Goal: Find contact information: Find contact information

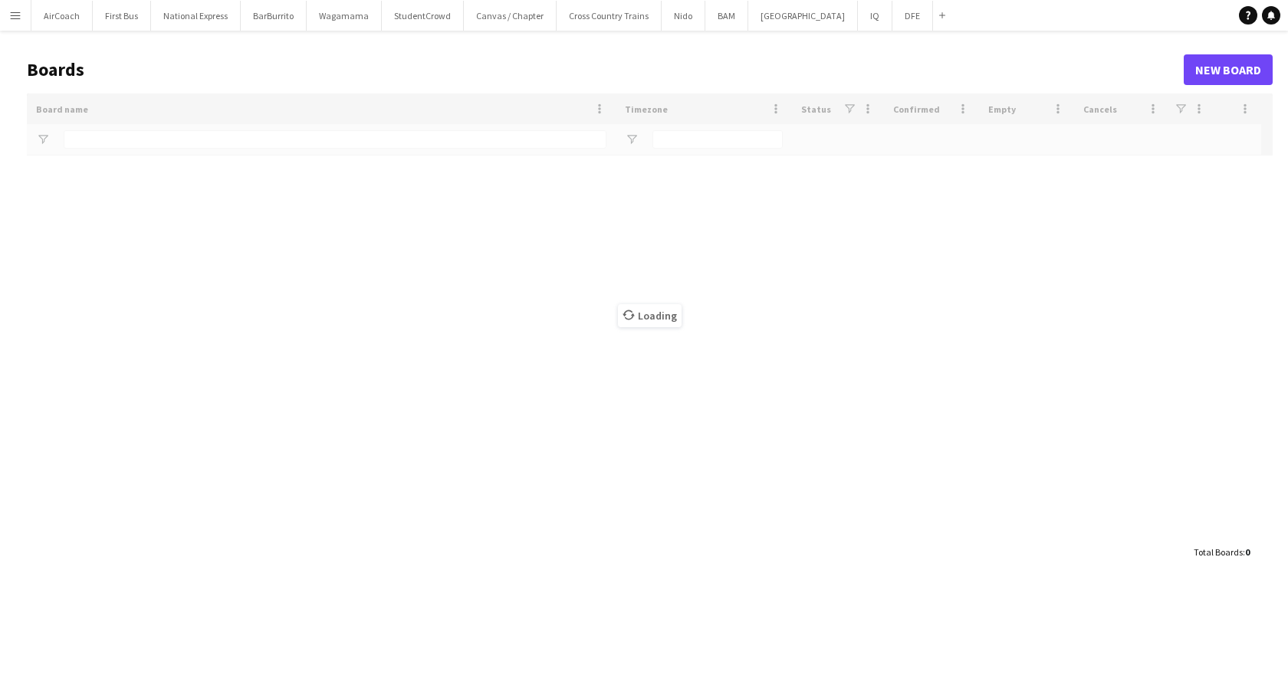
type input "*"
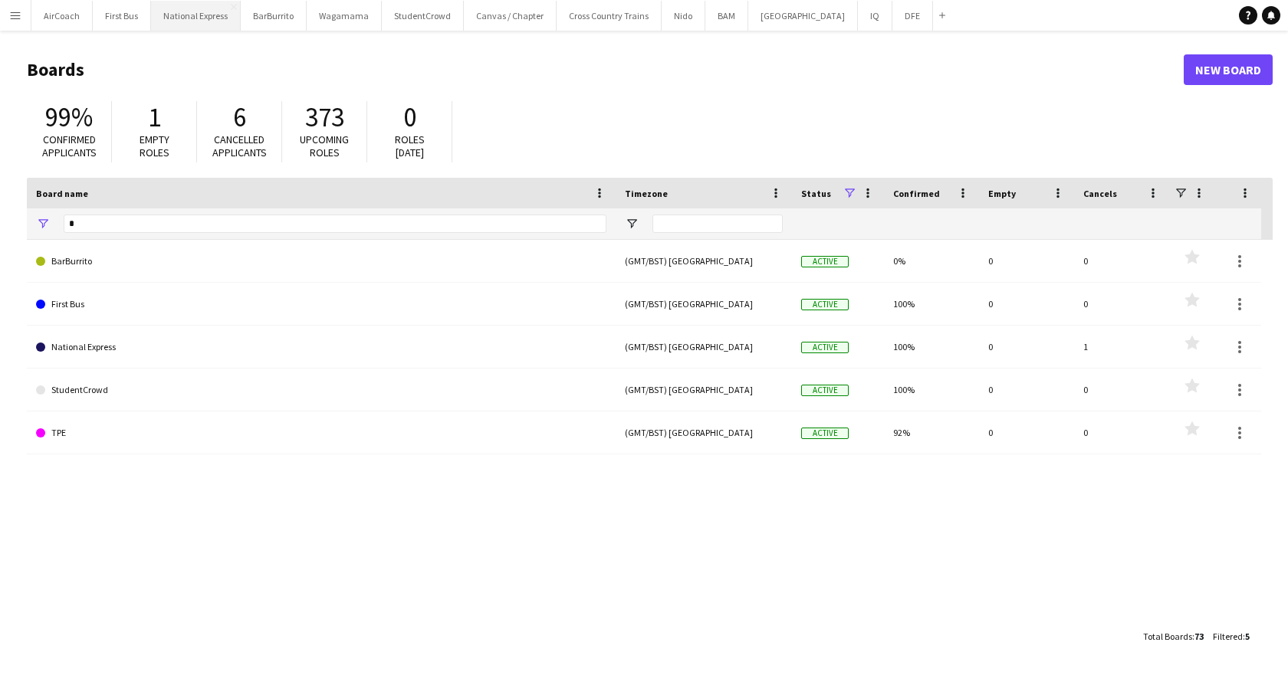
click at [161, 23] on button "National Express Close" at bounding box center [196, 16] width 90 height 30
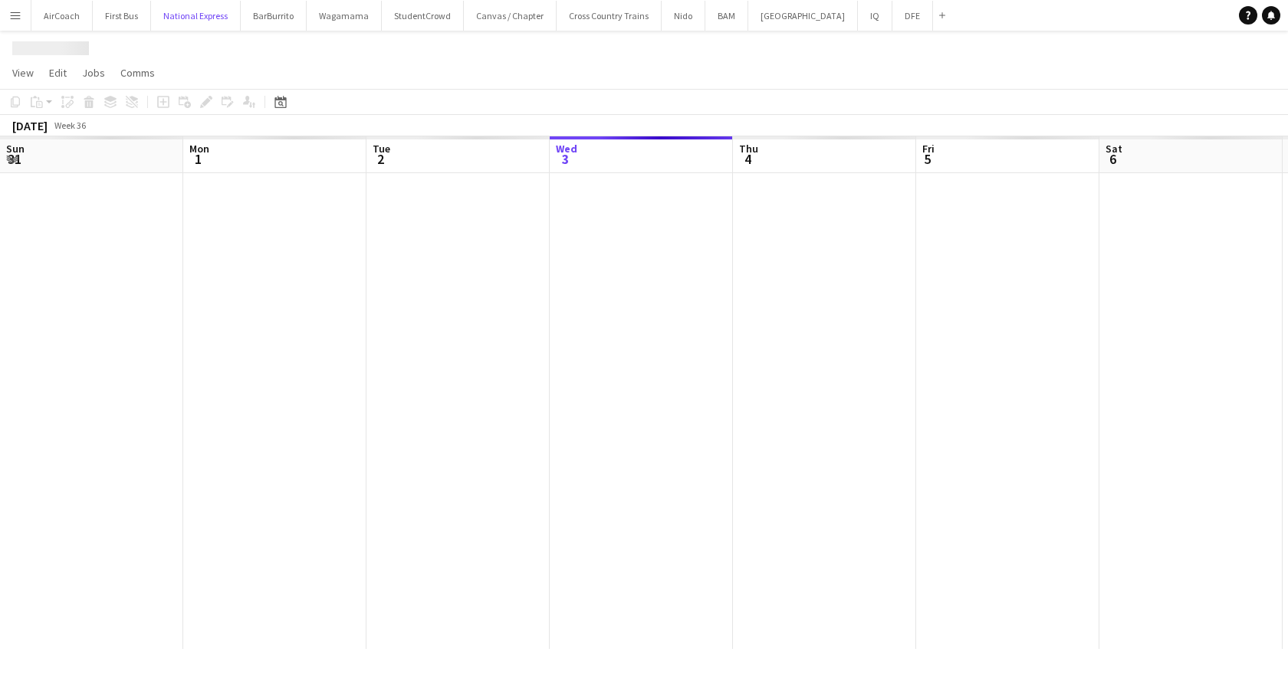
scroll to position [0, 366]
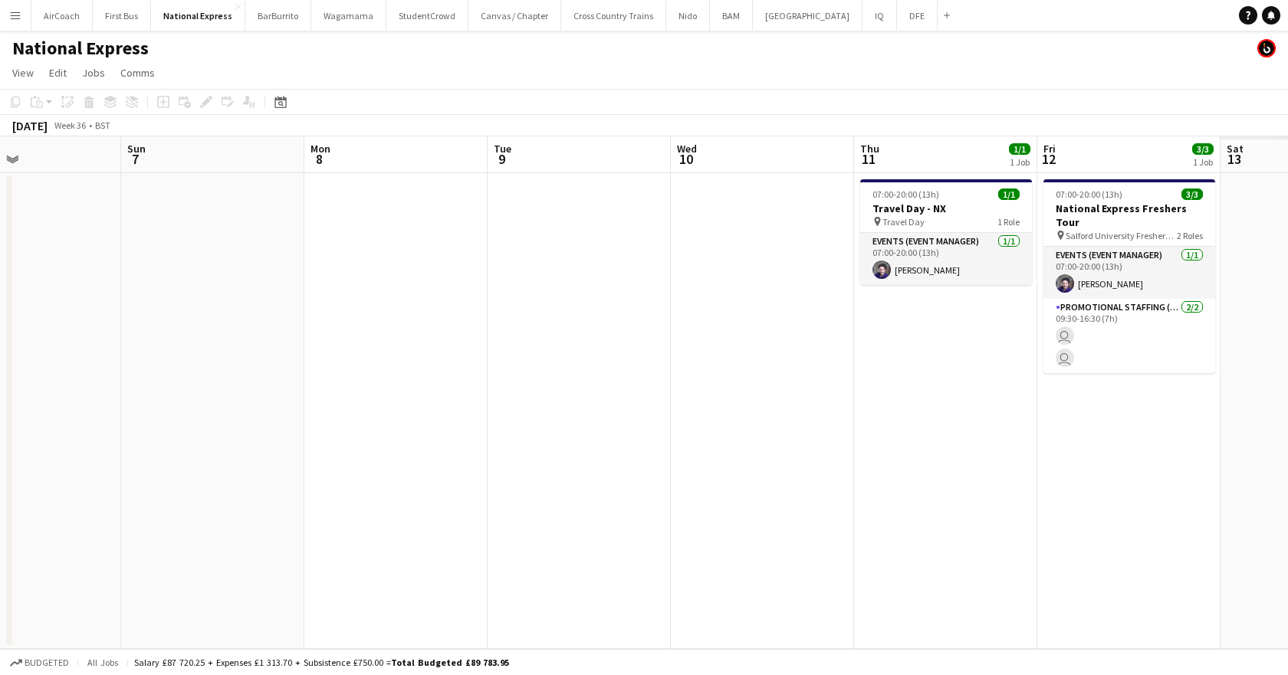
drag, startPoint x: 1152, startPoint y: 167, endPoint x: 455, endPoint y: 200, distance: 697.7
click at [182, 197] on app-calendar-viewport "Thu 4 Fri 5 Sat 6 Sun 7 Mon 8 Tue 9 Wed 10 Thu 11 1/1 1 Job Fri 12 3/3 1 Job Sa…" at bounding box center [644, 392] width 1288 height 513
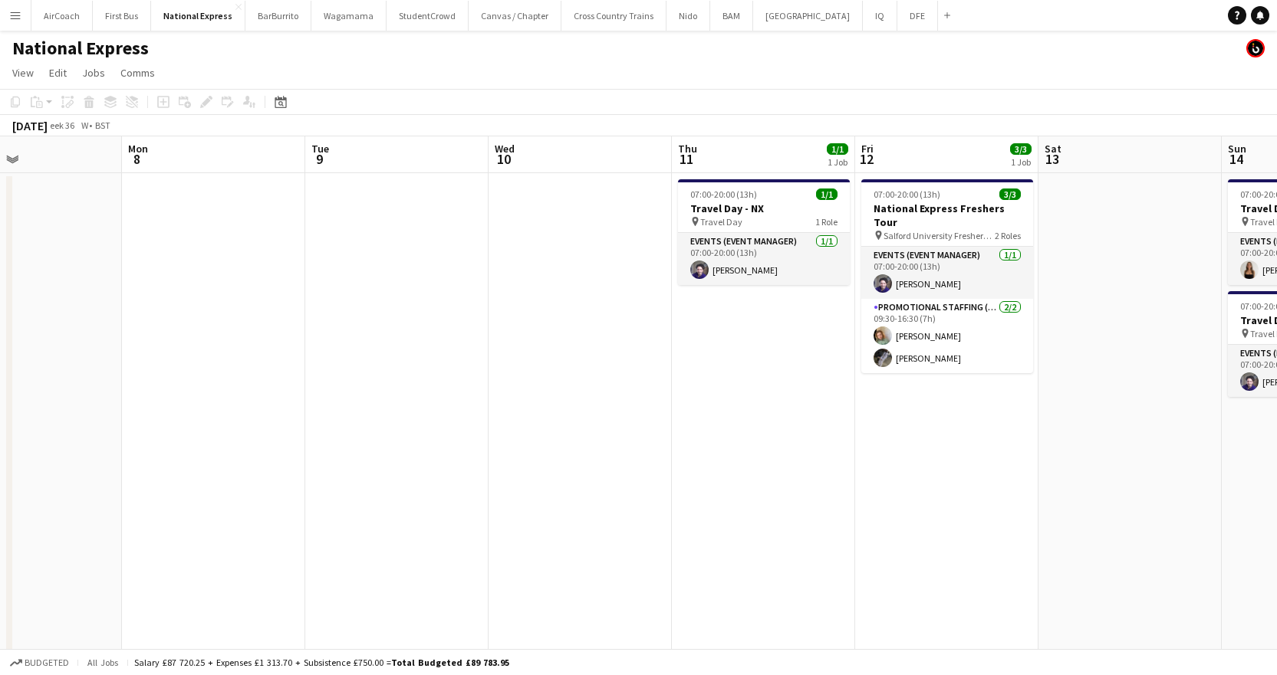
drag, startPoint x: 1176, startPoint y: 143, endPoint x: 60, endPoint y: 235, distance: 1120.0
click at [60, 233] on app-calendar-viewport "Fri 5 Sat 6 Sun 7 Mon 8 Tue 9 Wed 10 Thu 11 1/1 1 Job Fri 12 3/3 1 Job Sat 13 S…" at bounding box center [638, 427] width 1277 height 583
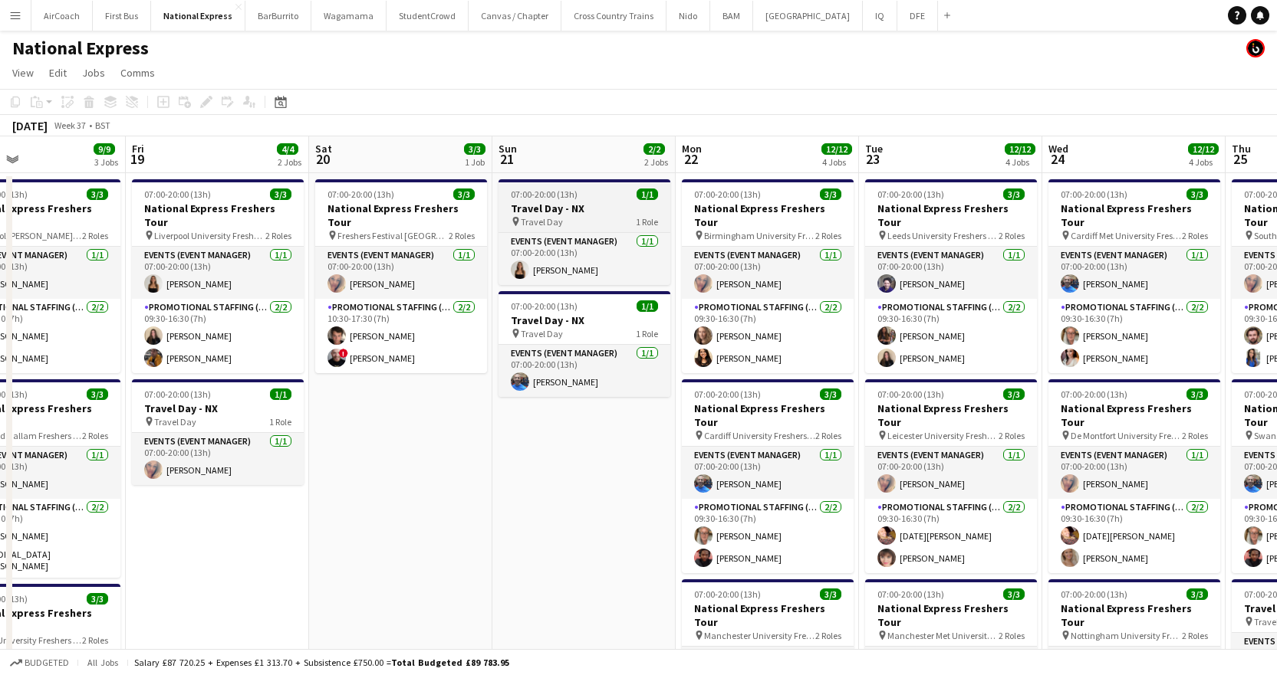
drag, startPoint x: 1050, startPoint y: 158, endPoint x: 550, endPoint y: 210, distance: 502.6
click at [240, 221] on app-calendar-viewport "Tue 16 7/7 3 Jobs Wed 17 9/9 3 Jobs Thu 18 9/9 3 Jobs Fri 19 4/4 2 Jobs Sat 20 …" at bounding box center [638, 572] width 1277 height 872
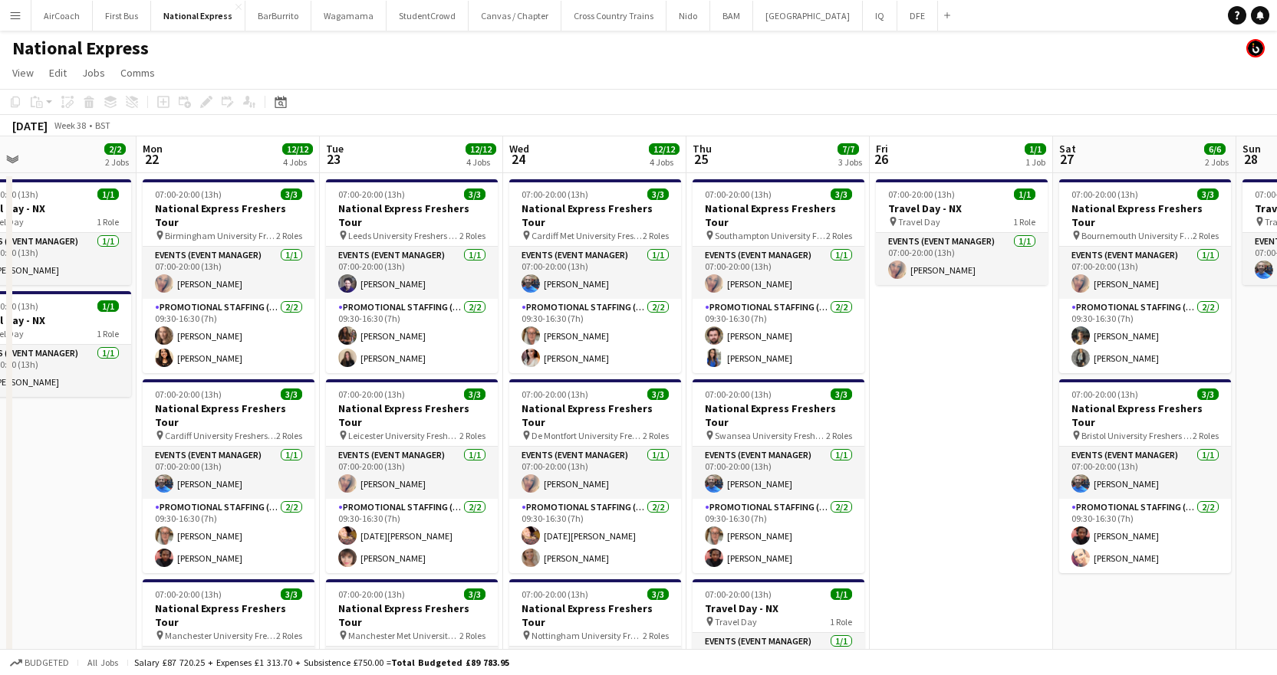
scroll to position [0, 600]
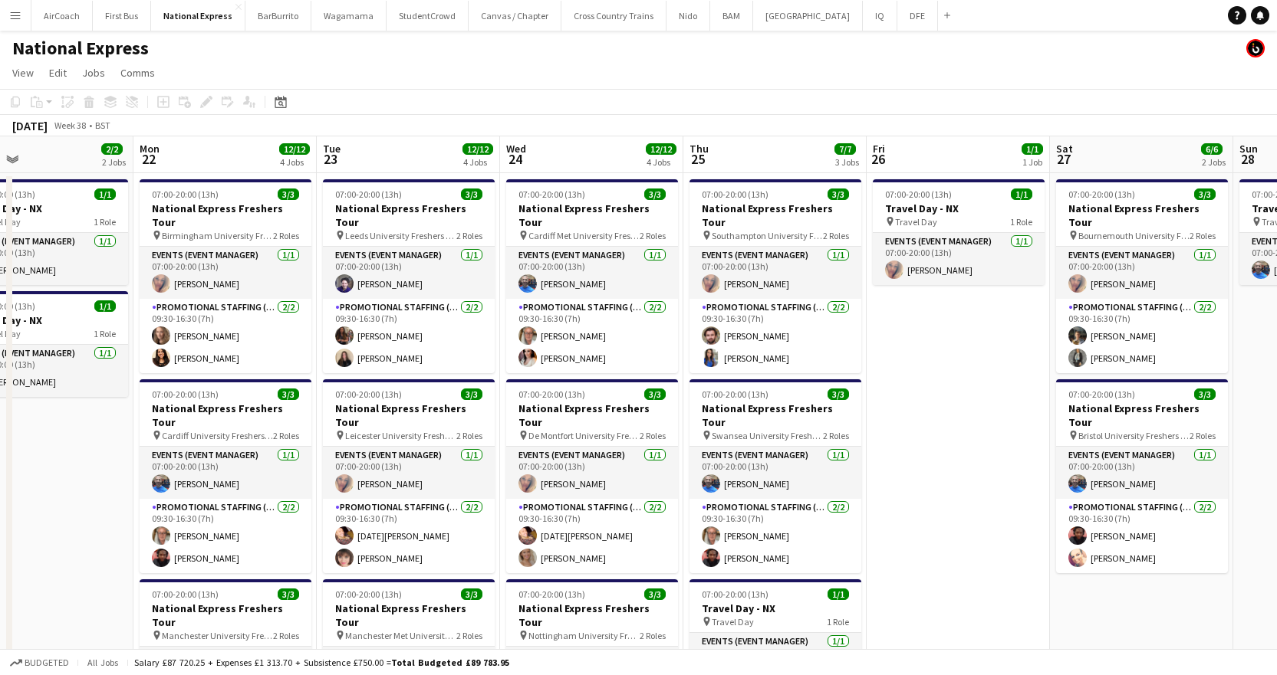
drag, startPoint x: 1119, startPoint y: 159, endPoint x: 582, endPoint y: 197, distance: 538.0
click at [582, 197] on app-calendar-viewport "Thu 18 9/9 3 Jobs Fri 19 4/4 2 Jobs Sat 20 3/3 1 Job Sun 21 2/2 2 Jobs Mon 22 1…" at bounding box center [638, 572] width 1277 height 872
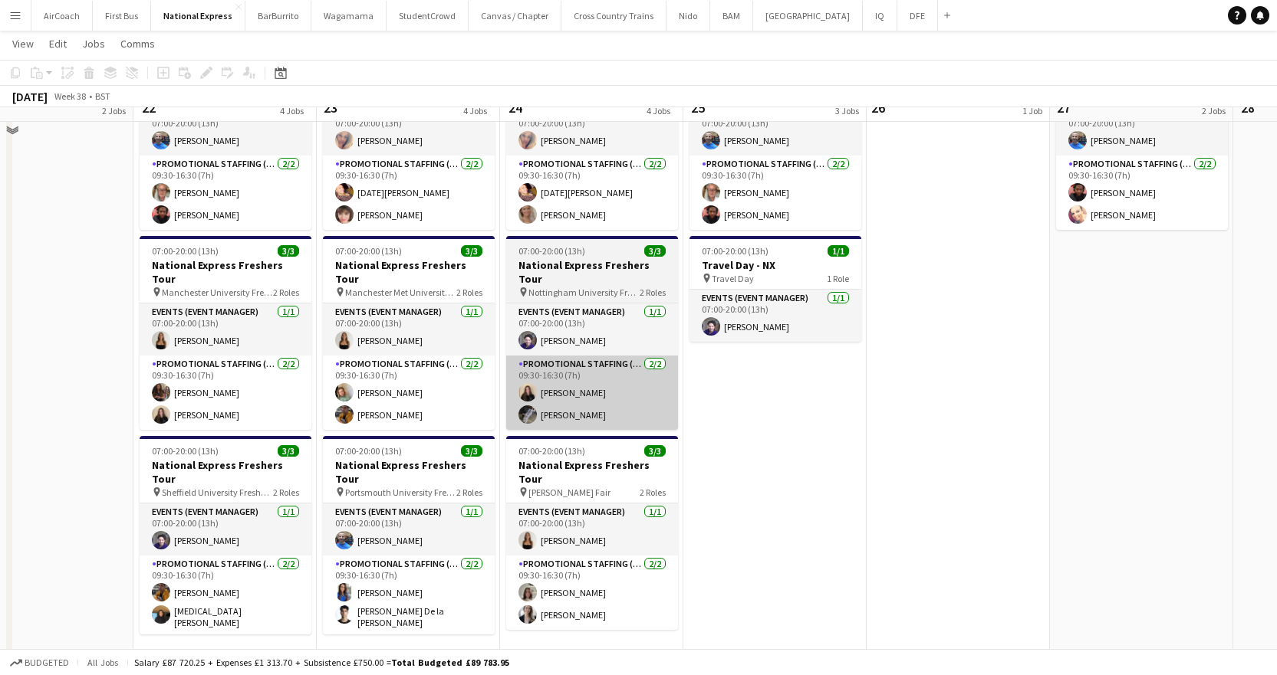
scroll to position [358, 0]
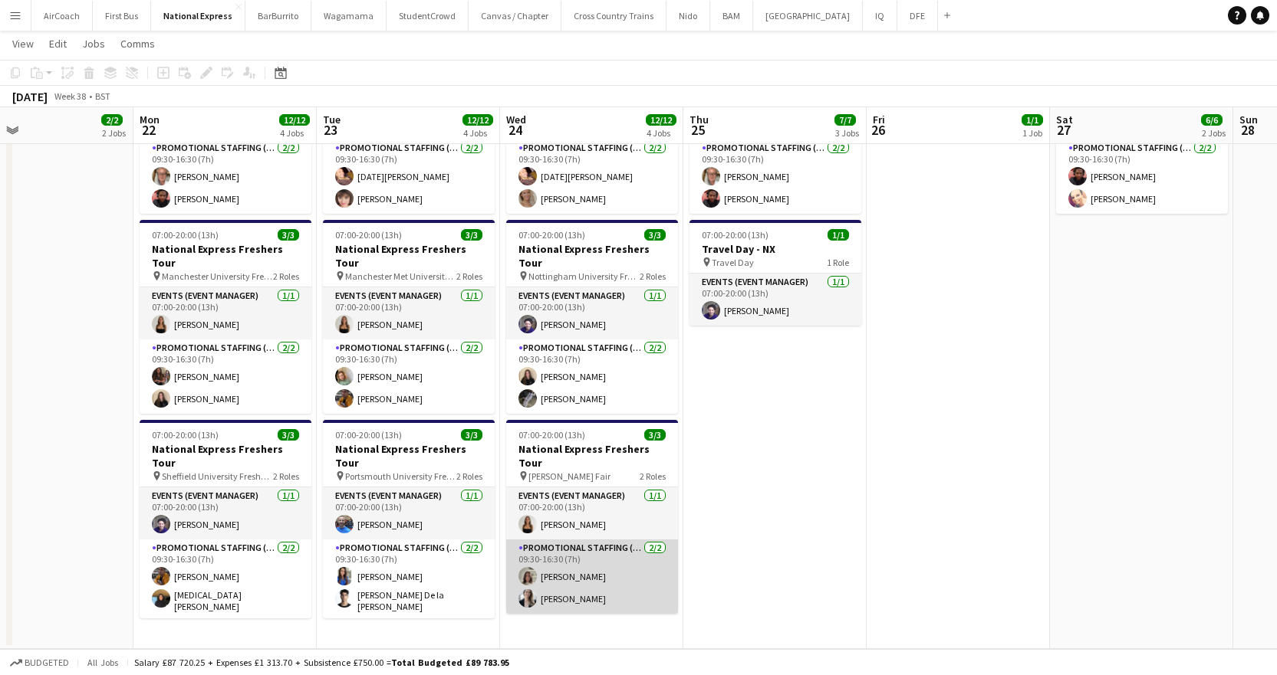
click at [586, 541] on app-card-role "Promotional Staffing (Brand Ambassadors) [DATE] 09:30-16:30 (7h) [PERSON_NAME] …" at bounding box center [592, 577] width 172 height 74
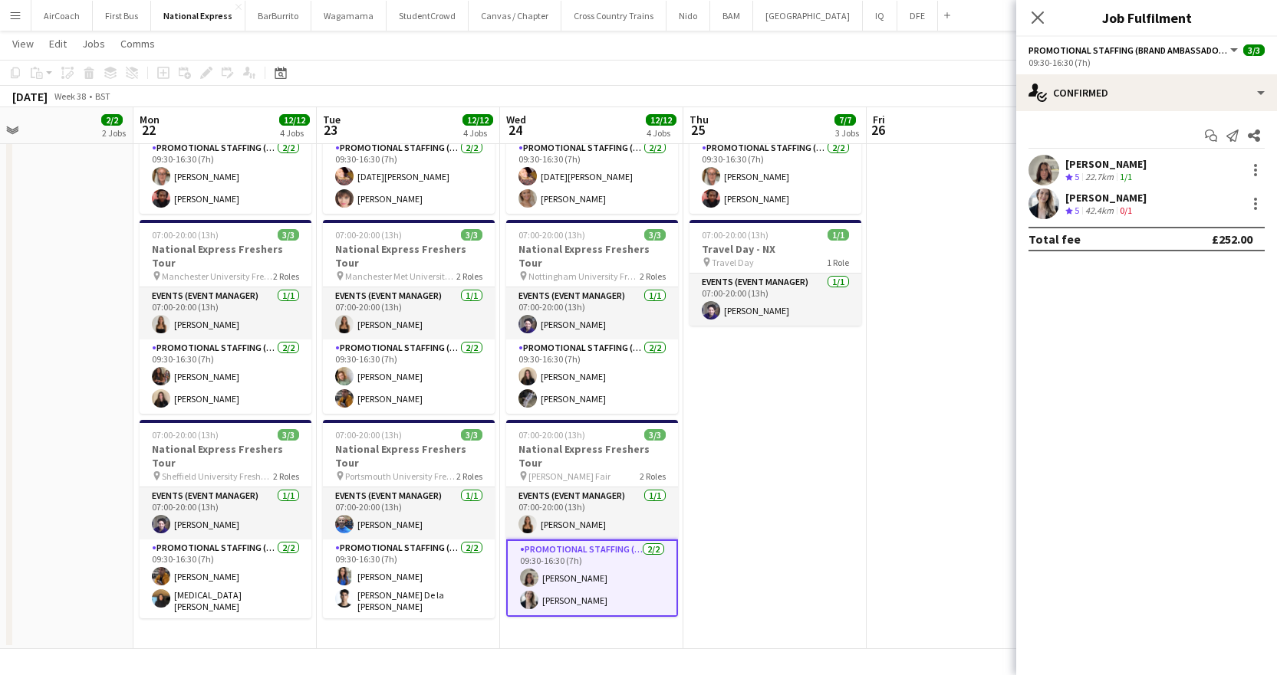
click at [1095, 202] on div "[PERSON_NAME]" at bounding box center [1105, 198] width 81 height 14
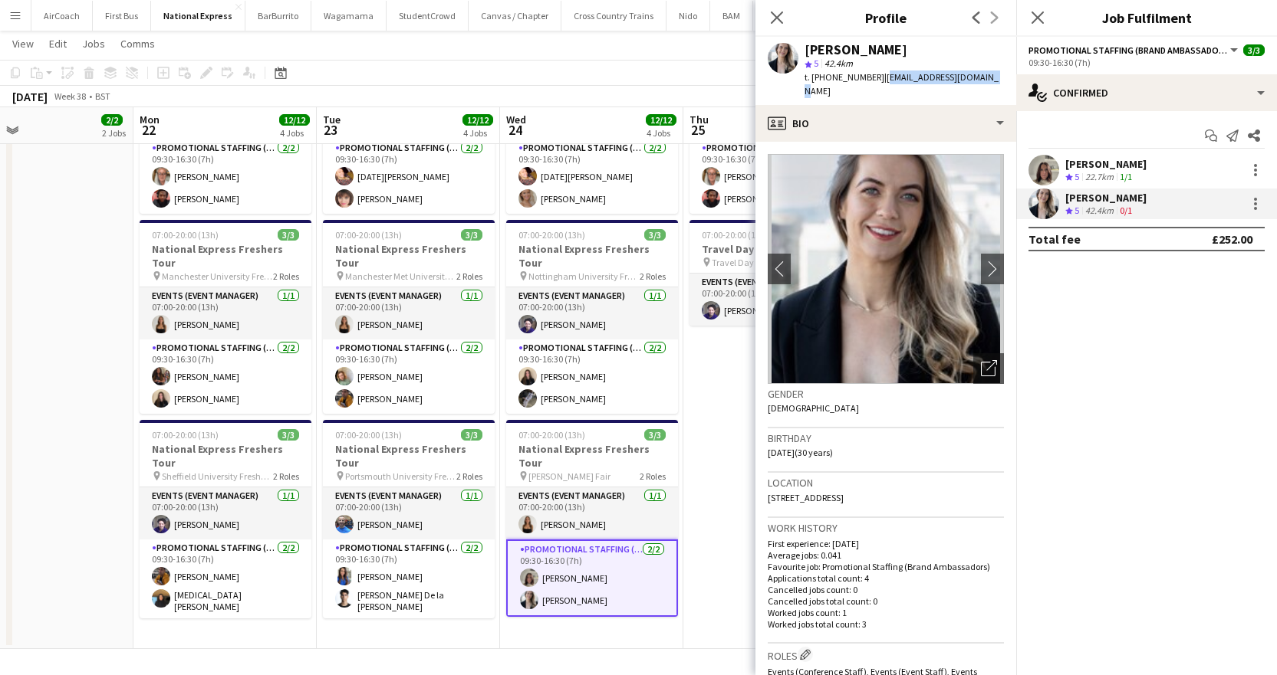
drag, startPoint x: 876, startPoint y: 77, endPoint x: 978, endPoint y: 81, distance: 102.0
click at [978, 81] on div "[PERSON_NAME] star 5 42.4km t. [PHONE_NUMBER] | [EMAIL_ADDRESS][DOMAIN_NAME]" at bounding box center [885, 71] width 261 height 68
copy span "[EMAIL_ADDRESS][DOMAIN_NAME]"
drag, startPoint x: 871, startPoint y: 77, endPoint x: 827, endPoint y: 82, distance: 43.9
click at [827, 82] on span "t. [PHONE_NUMBER]" at bounding box center [844, 77] width 80 height 12
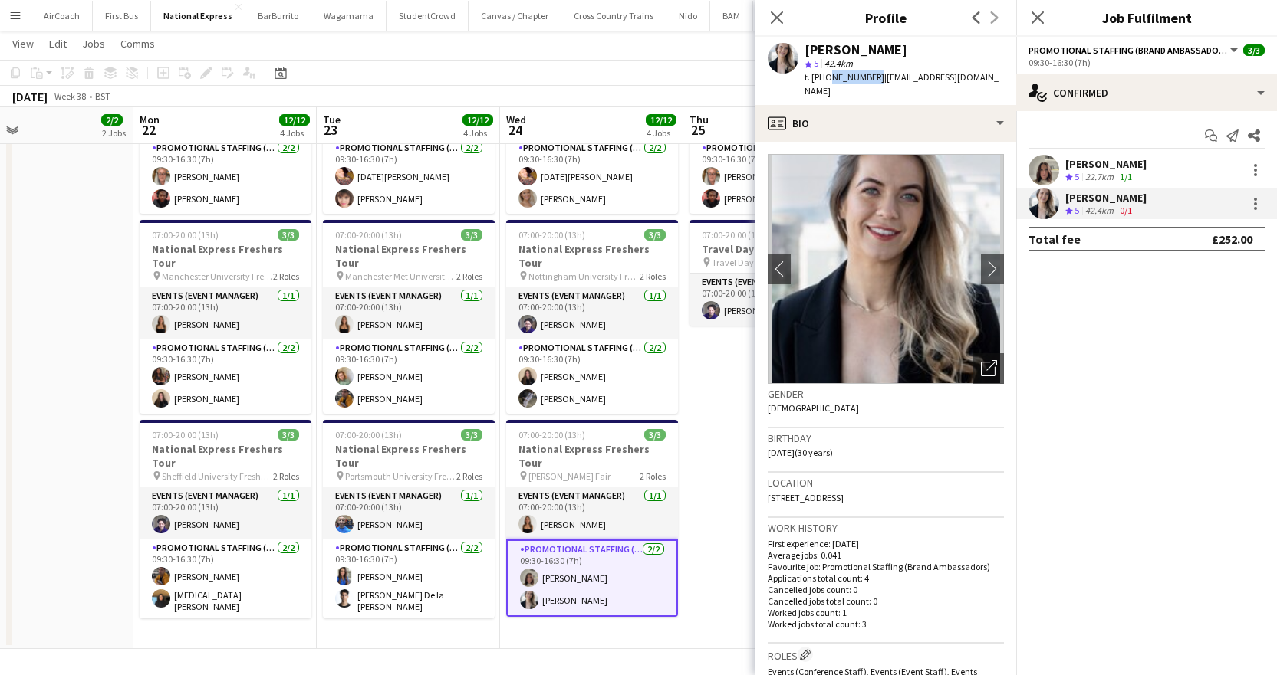
copy span "7584119671"
click at [1039, 11] on icon "Close pop-in" at bounding box center [1037, 17] width 15 height 15
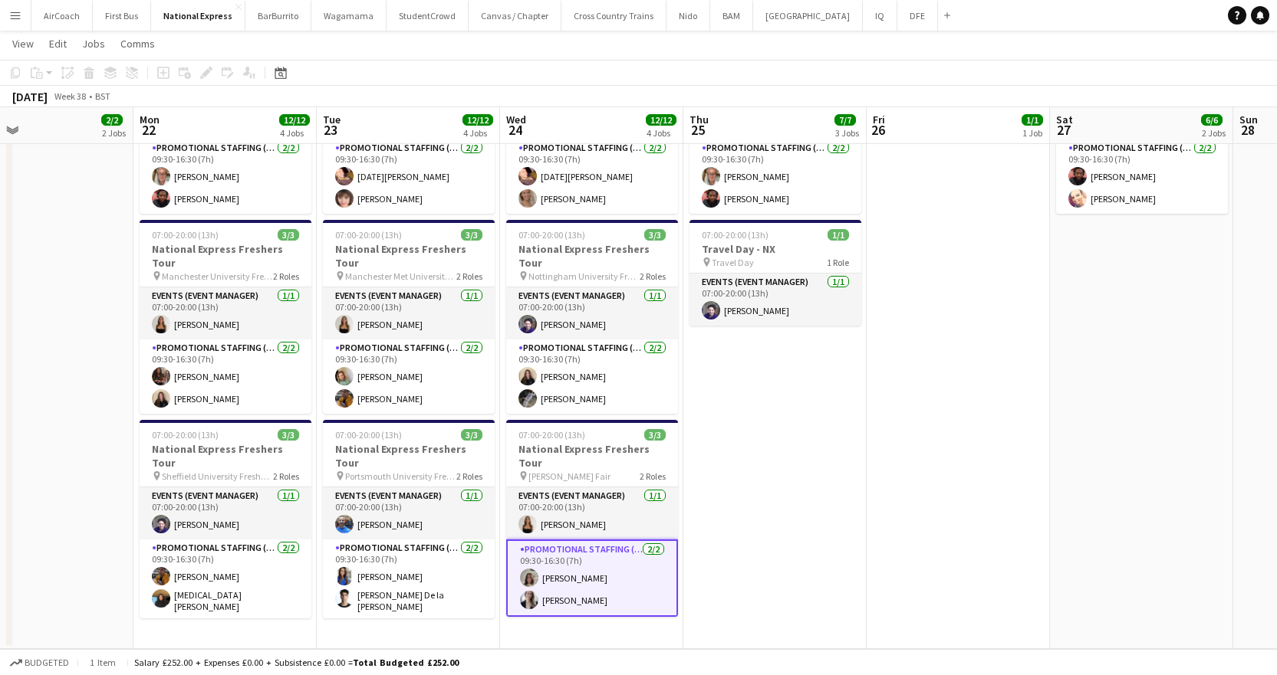
click at [584, 545] on app-card-role "Promotional Staffing (Brand Ambassadors) [DATE] 09:30-16:30 (7h) [PERSON_NAME] …" at bounding box center [592, 578] width 172 height 77
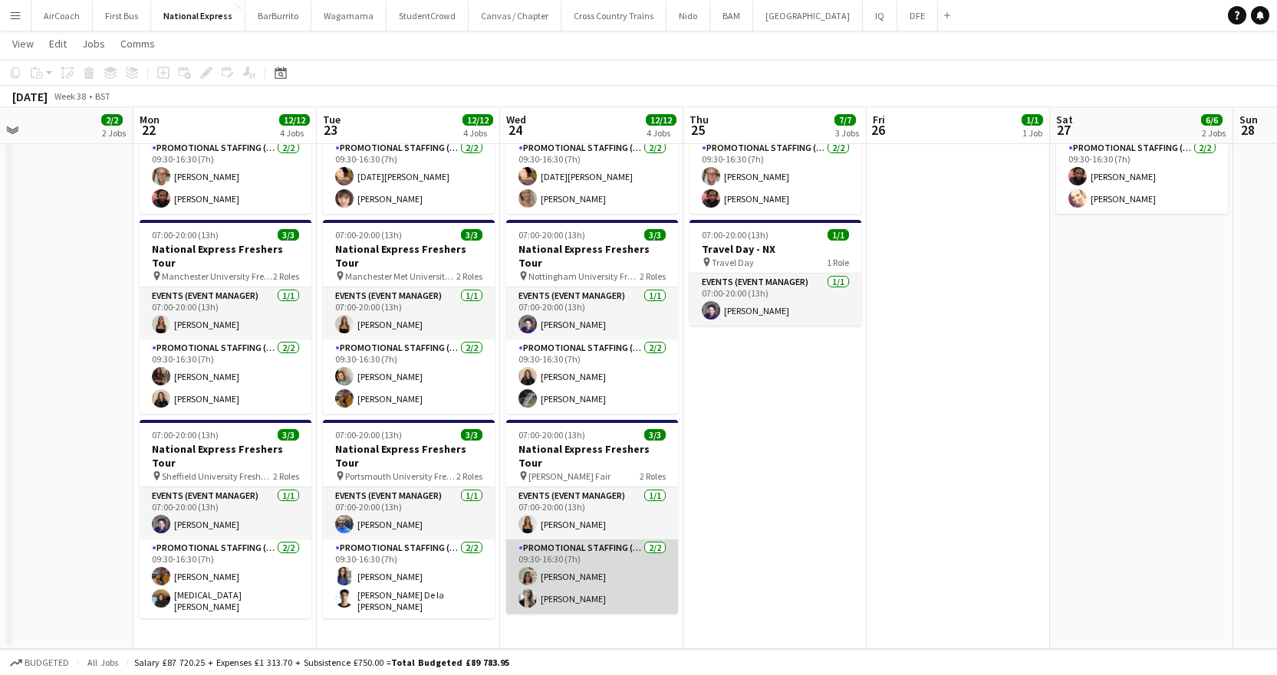
scroll to position [0, 599]
click at [564, 547] on app-card-role "Promotional Staffing (Brand Ambassadors) [DATE] 09:30-16:30 (7h) [PERSON_NAME] …" at bounding box center [593, 577] width 172 height 74
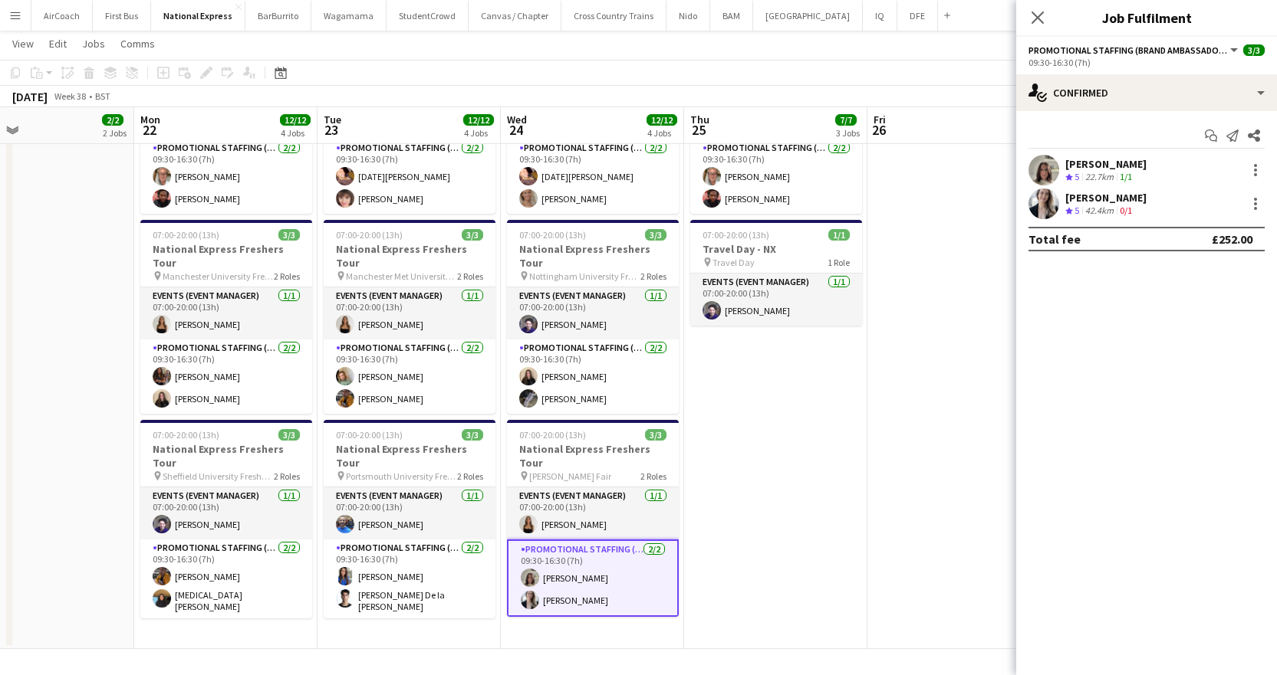
click at [1135, 199] on div "[PERSON_NAME]" at bounding box center [1105, 198] width 81 height 14
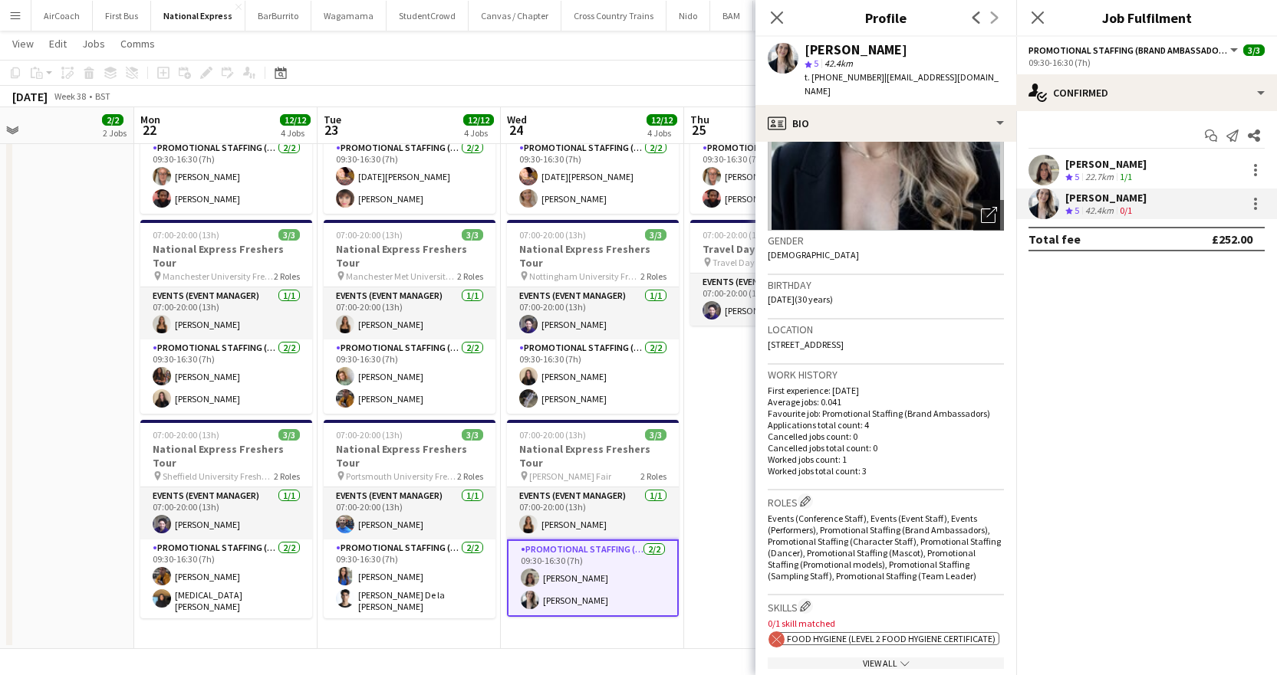
scroll to position [383, 0]
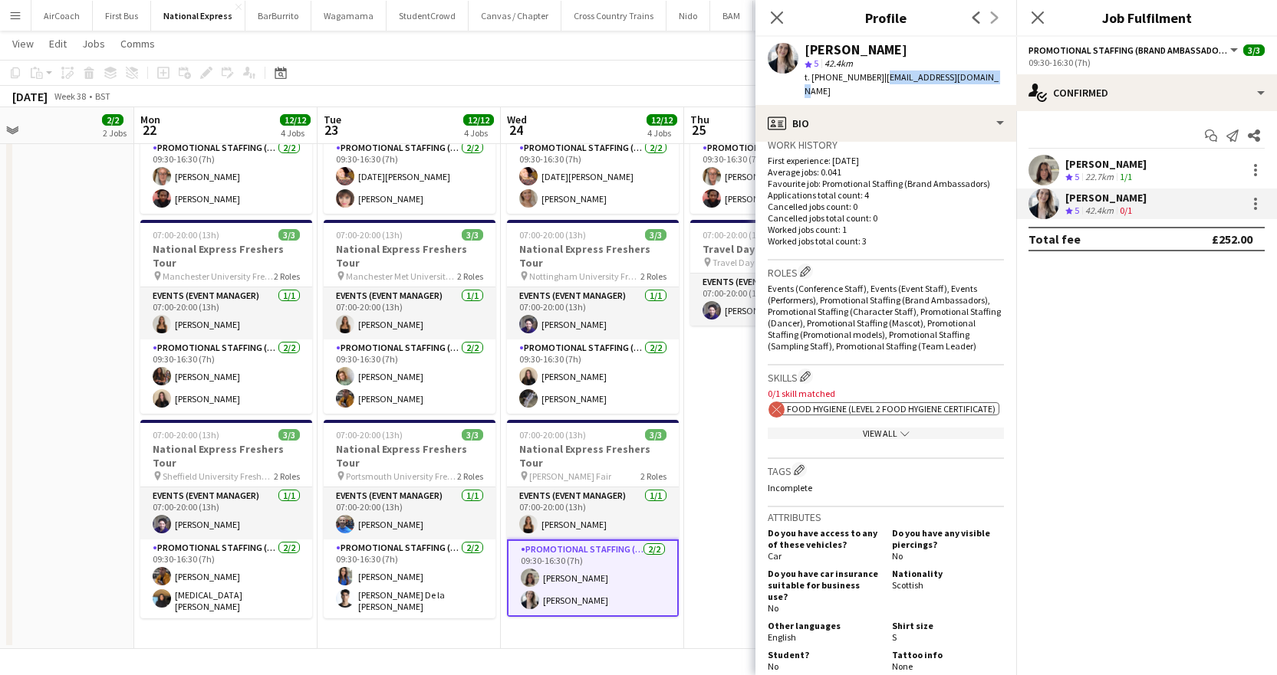
drag, startPoint x: 877, startPoint y: 78, endPoint x: 986, endPoint y: 83, distance: 109.0
click at [986, 83] on div "[PERSON_NAME] star 5 42.4km t. [PHONE_NUMBER] | [EMAIL_ADDRESS][DOMAIN_NAME]" at bounding box center [885, 71] width 261 height 68
copy span "[EMAIL_ADDRESS][DOMAIN_NAME]"
click at [1043, 20] on icon "Close pop-in" at bounding box center [1037, 17] width 15 height 15
